Goal: Navigation & Orientation: Find specific page/section

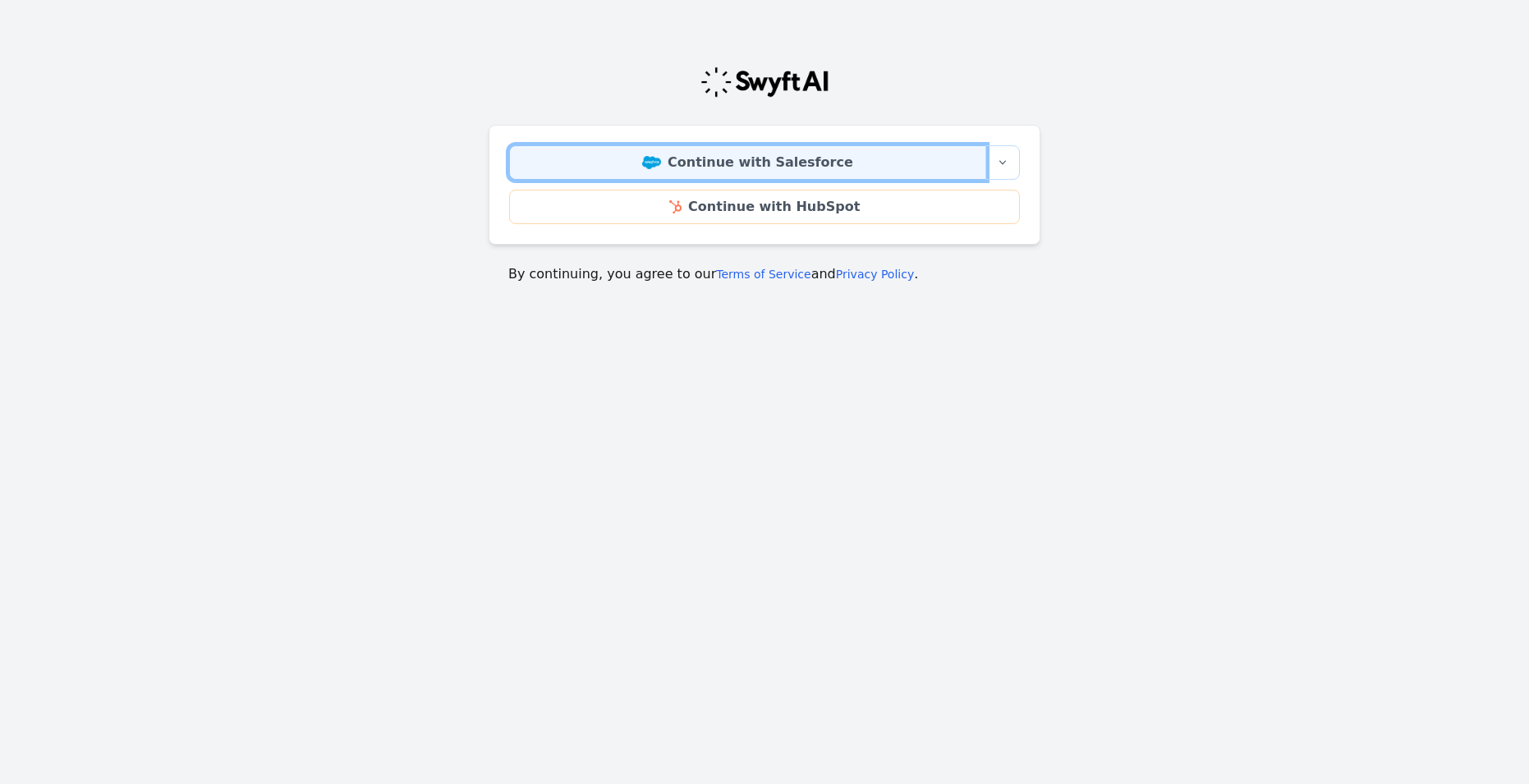
click at [879, 159] on link "Continue with Salesforce" at bounding box center [747, 162] width 477 height 34
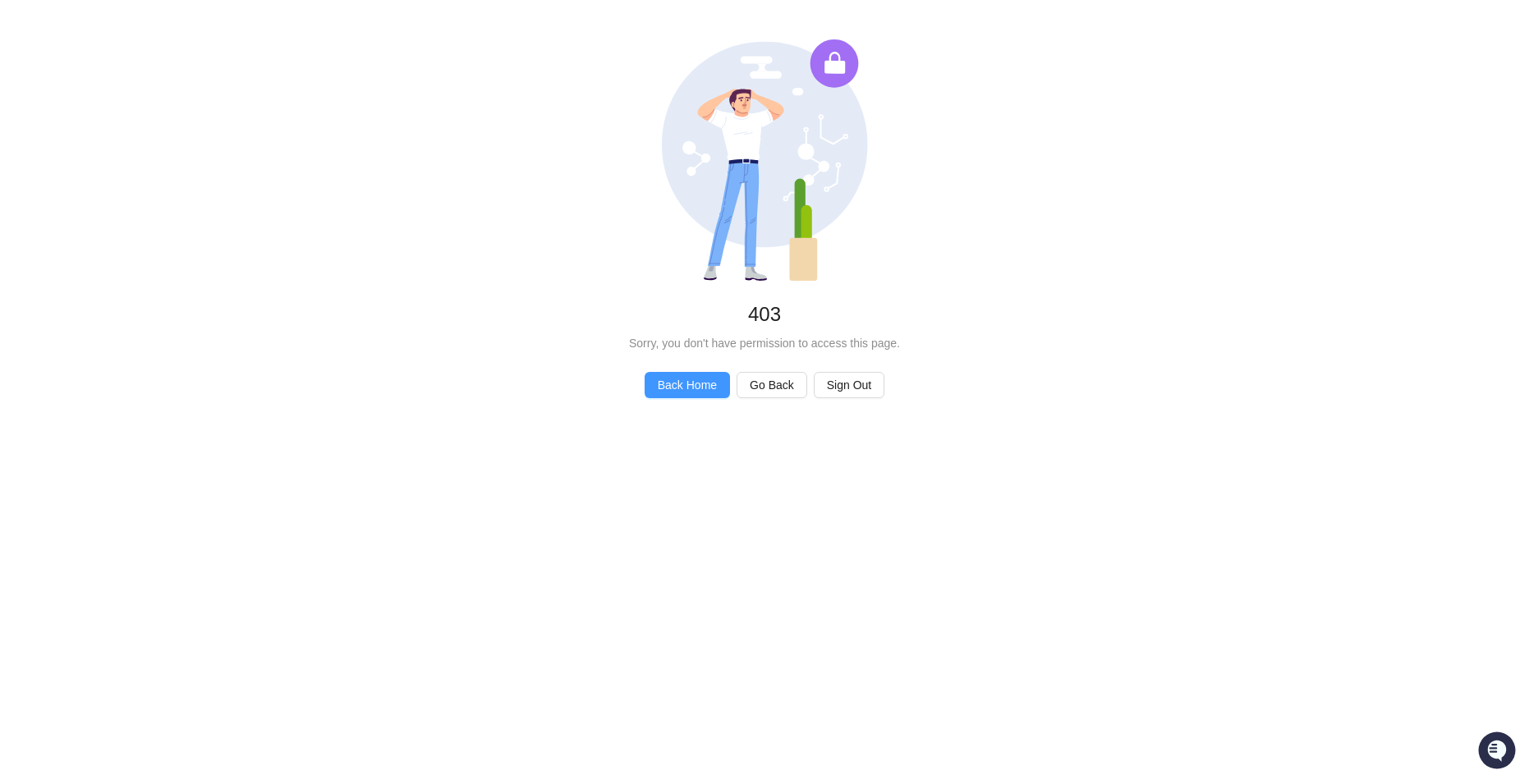
click at [706, 389] on span "Back Home" at bounding box center [687, 385] width 59 height 18
click at [695, 381] on span "Back Home" at bounding box center [687, 385] width 59 height 18
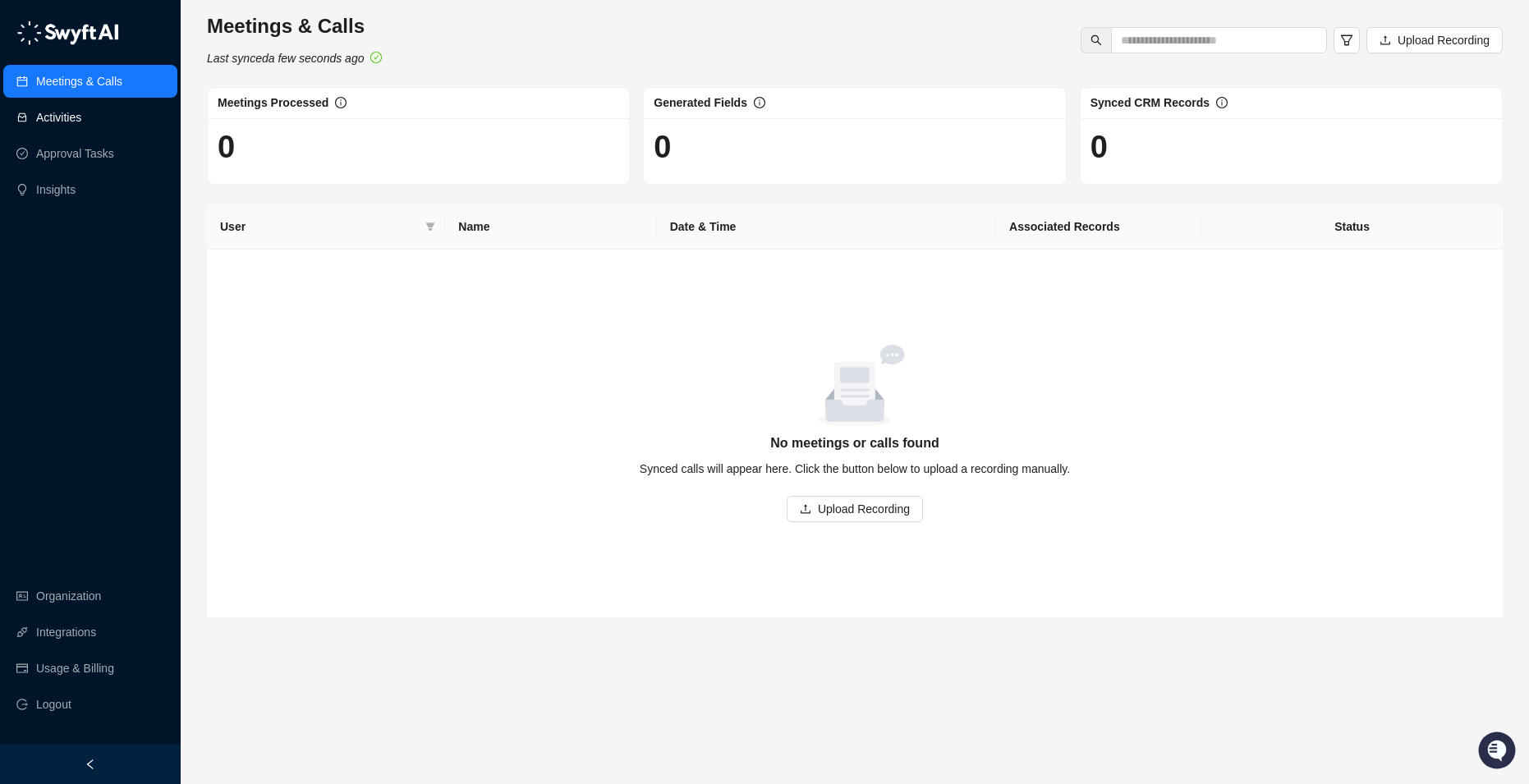
click at [79, 115] on link "Activities" at bounding box center [59, 117] width 45 height 32
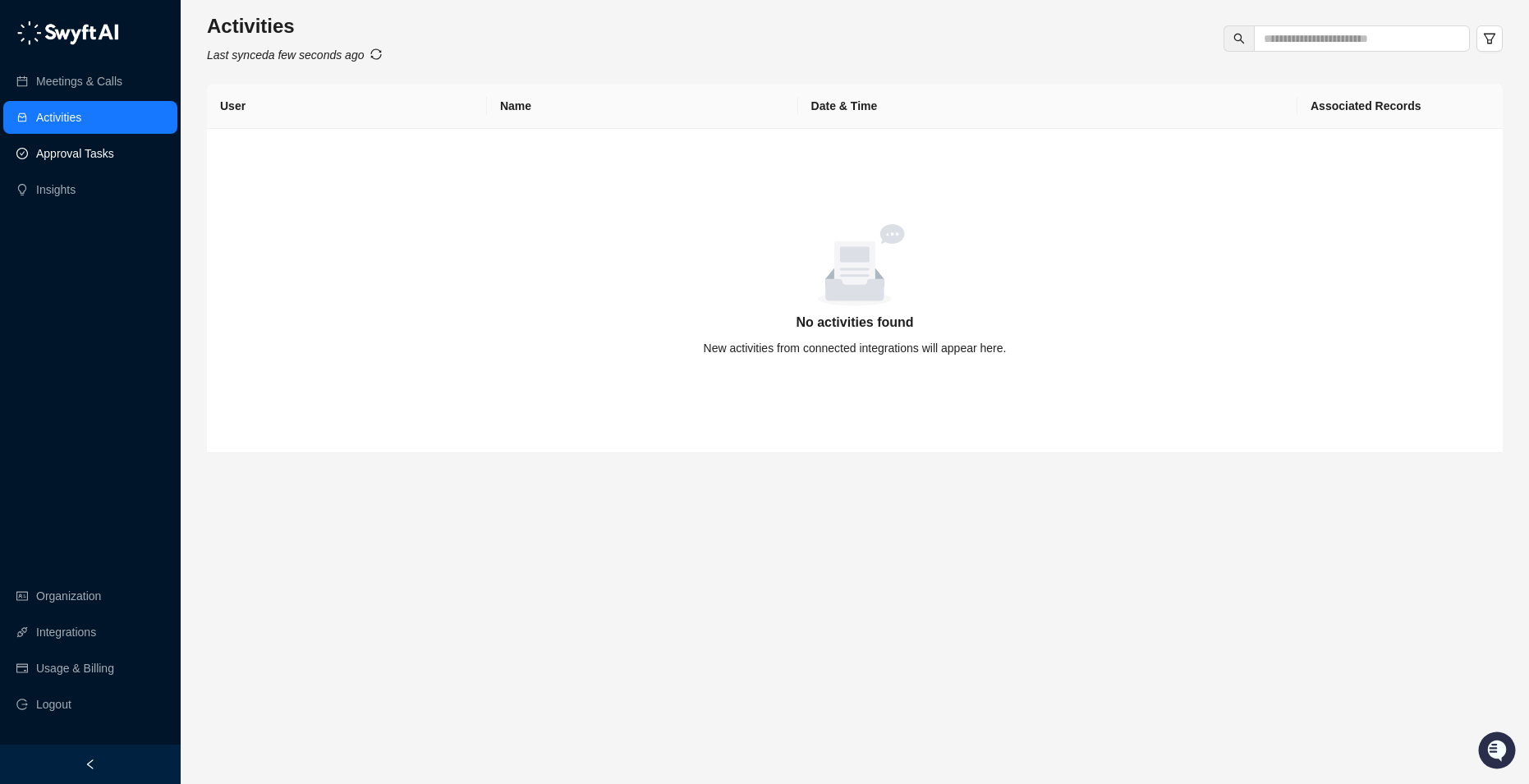
click at [89, 153] on link "Approval Tasks" at bounding box center [75, 153] width 78 height 32
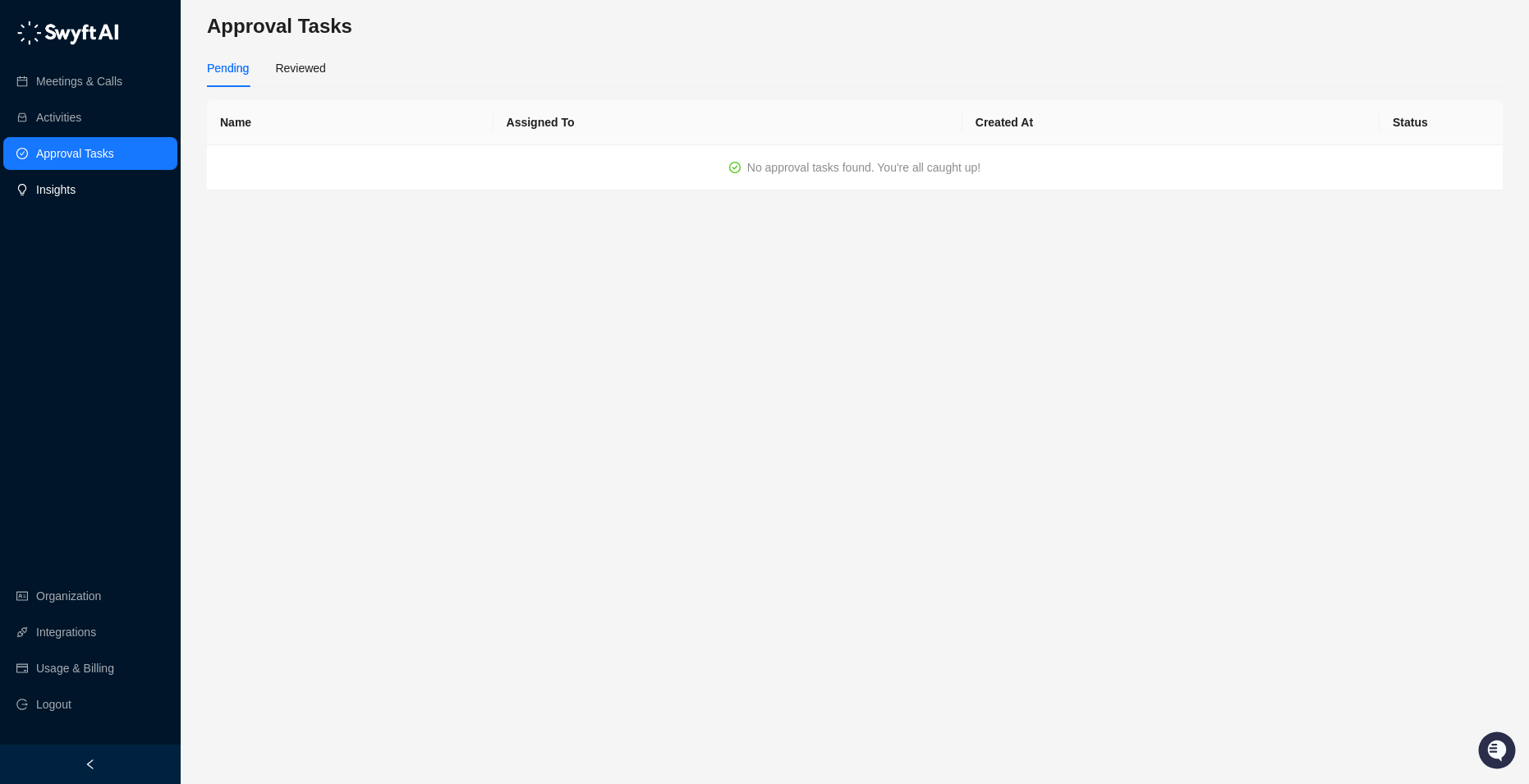
click at [76, 173] on link "Insights" at bounding box center [56, 189] width 40 height 32
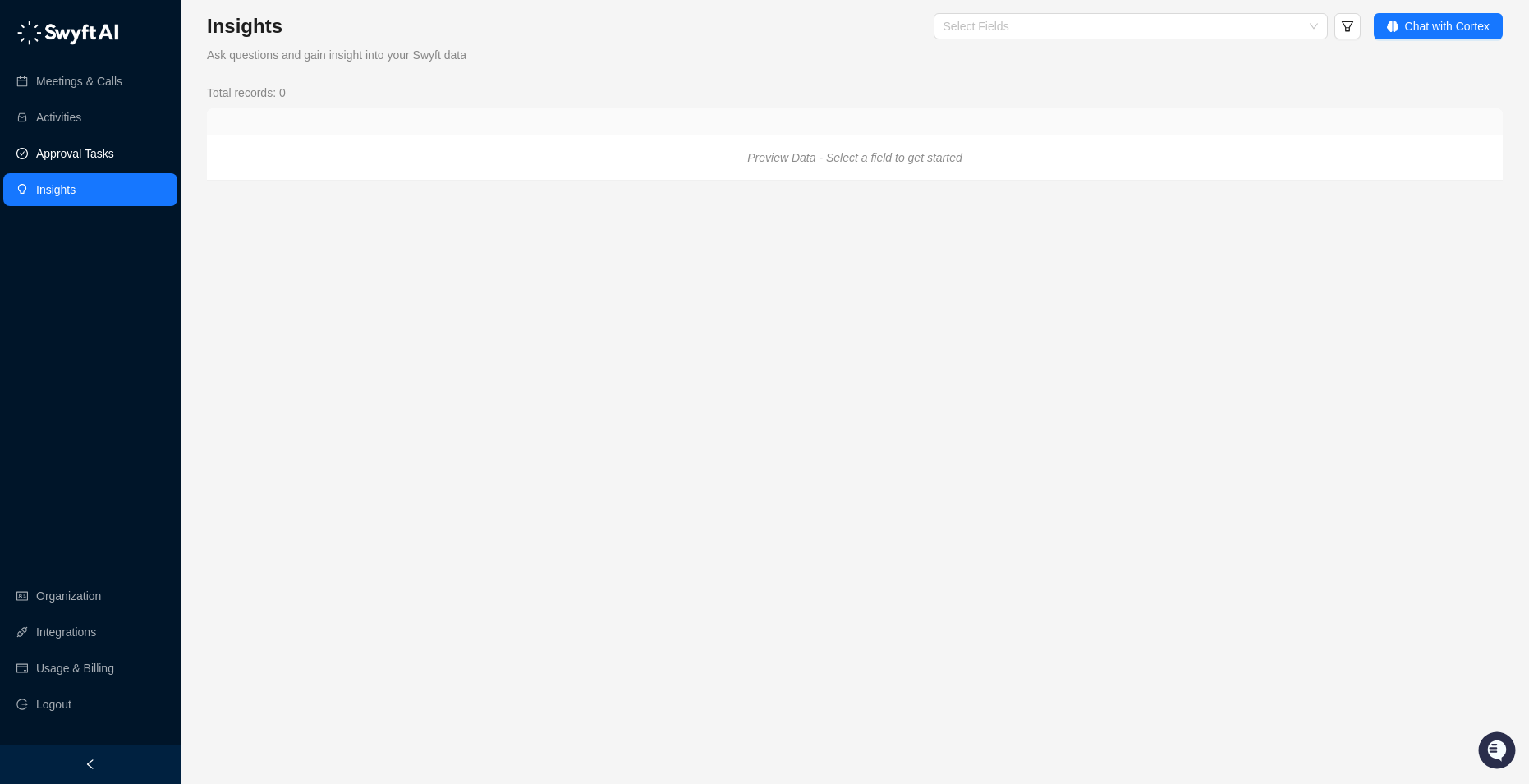
click at [83, 153] on link "Approval Tasks" at bounding box center [75, 153] width 78 height 32
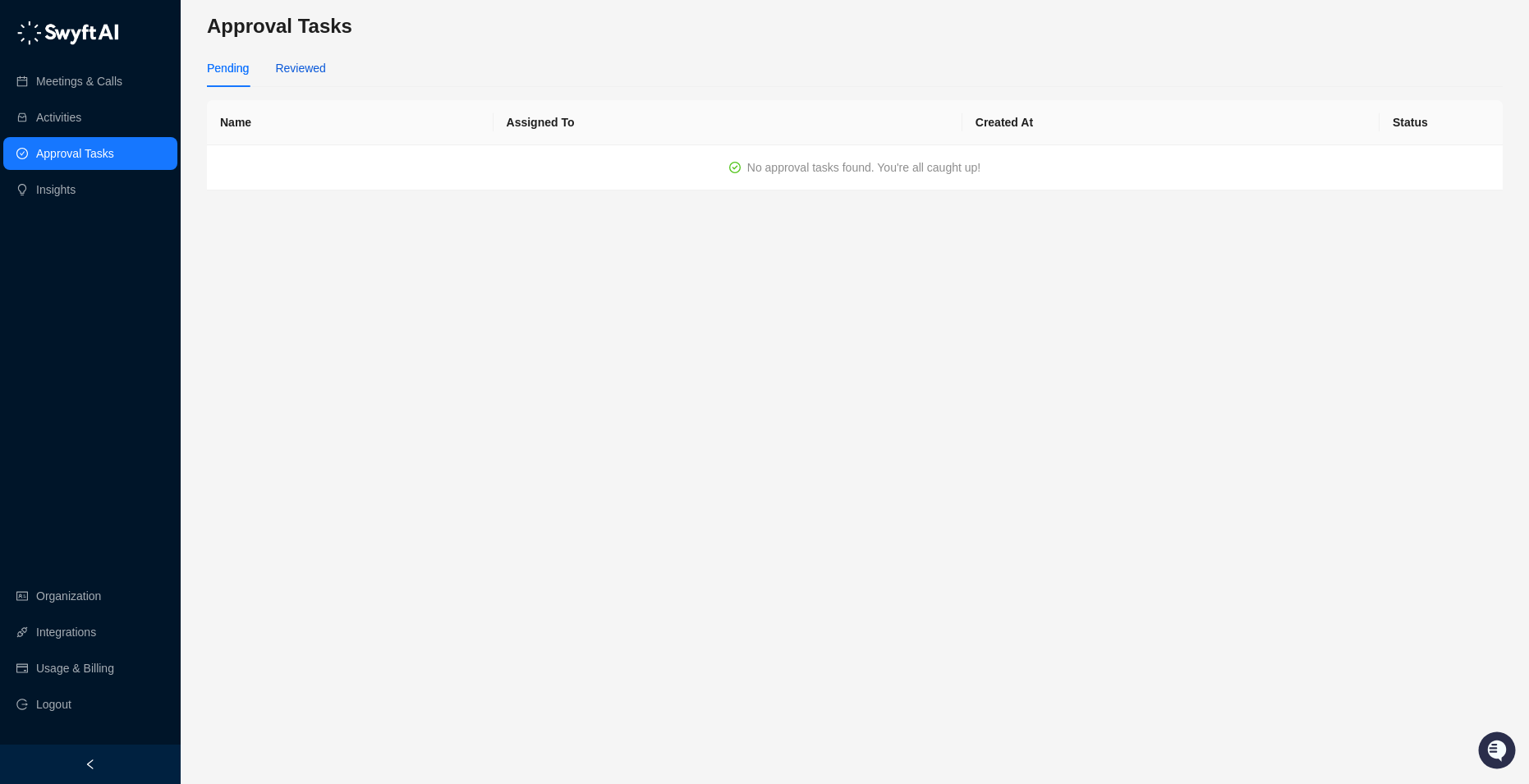
click at [289, 72] on div "Reviewed" at bounding box center [300, 68] width 50 height 18
click at [76, 189] on link "Insights" at bounding box center [56, 189] width 40 height 32
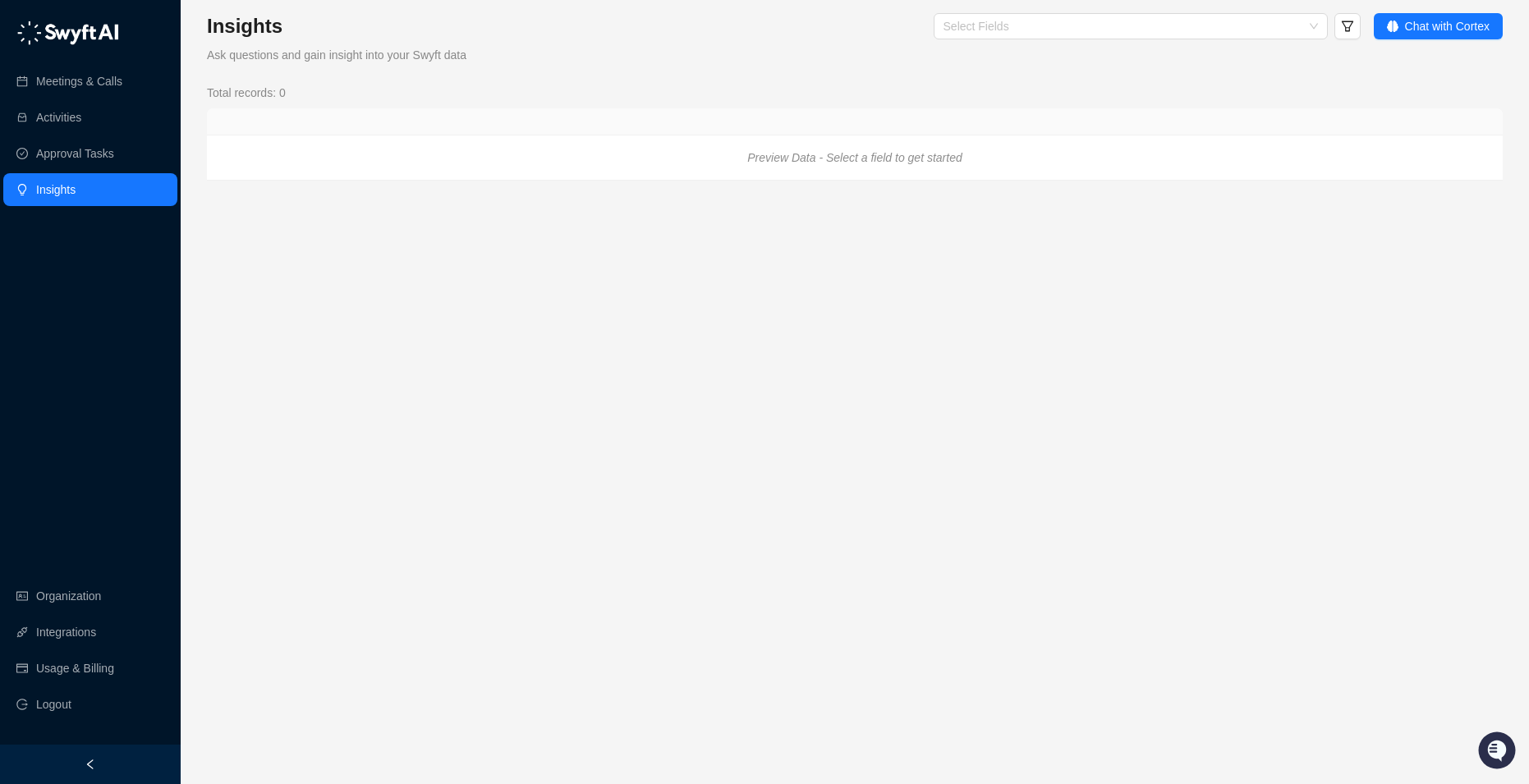
click at [102, 763] on div at bounding box center [90, 764] width 181 height 40
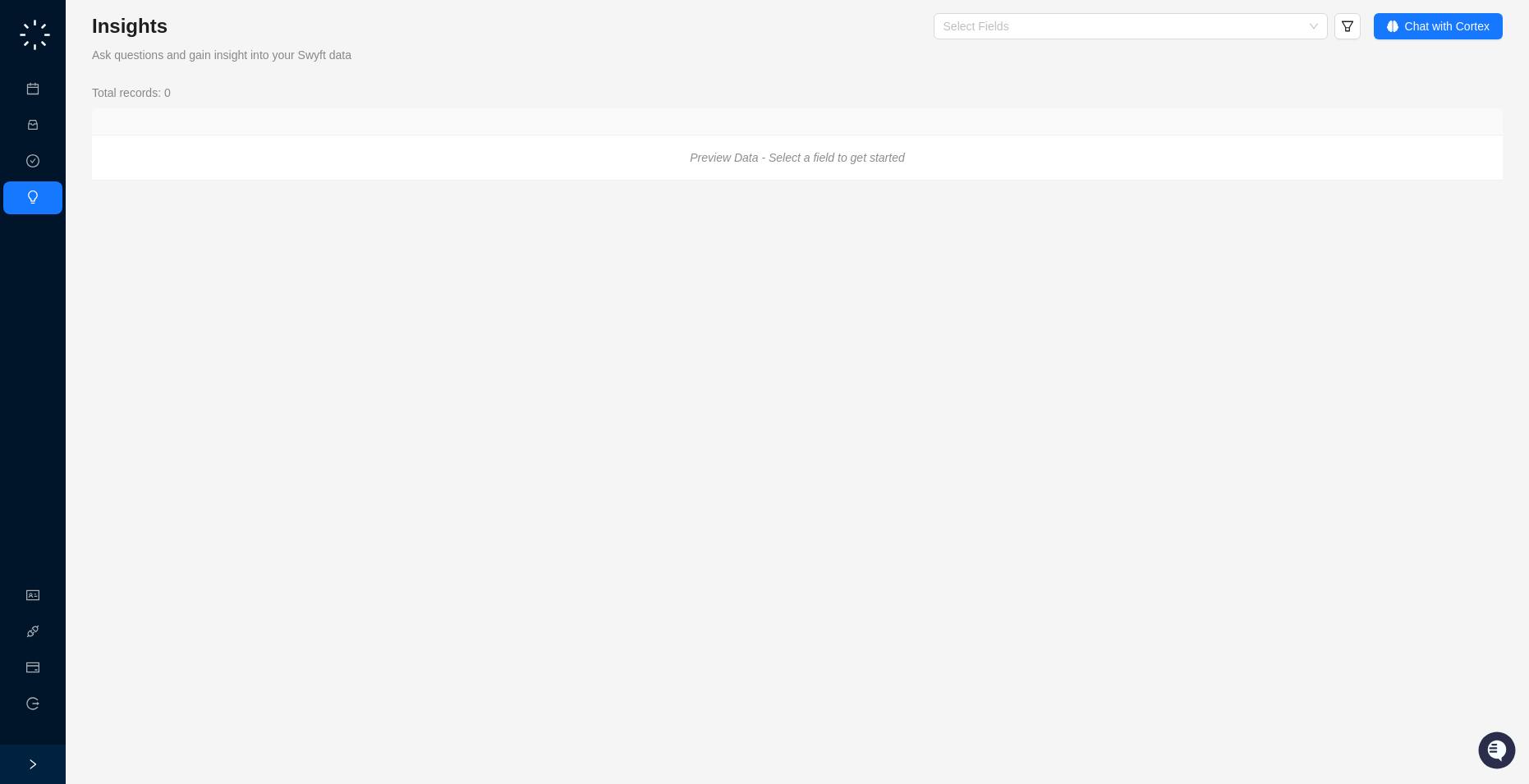
click at [34, 765] on icon "right" at bounding box center [32, 763] width 12 height 12
